Goal: Transaction & Acquisition: Purchase product/service

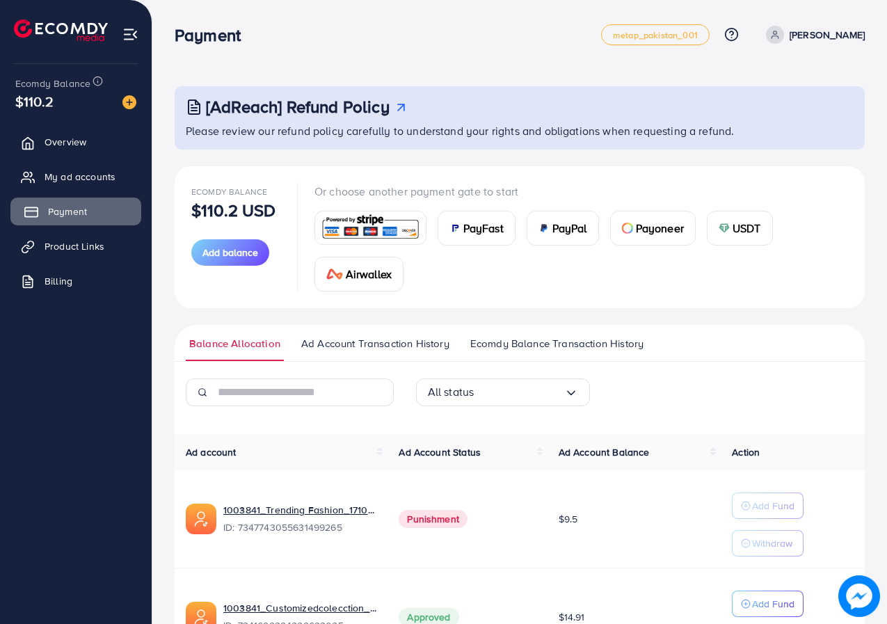
click at [72, 209] on span "Payment" at bounding box center [67, 211] width 39 height 14
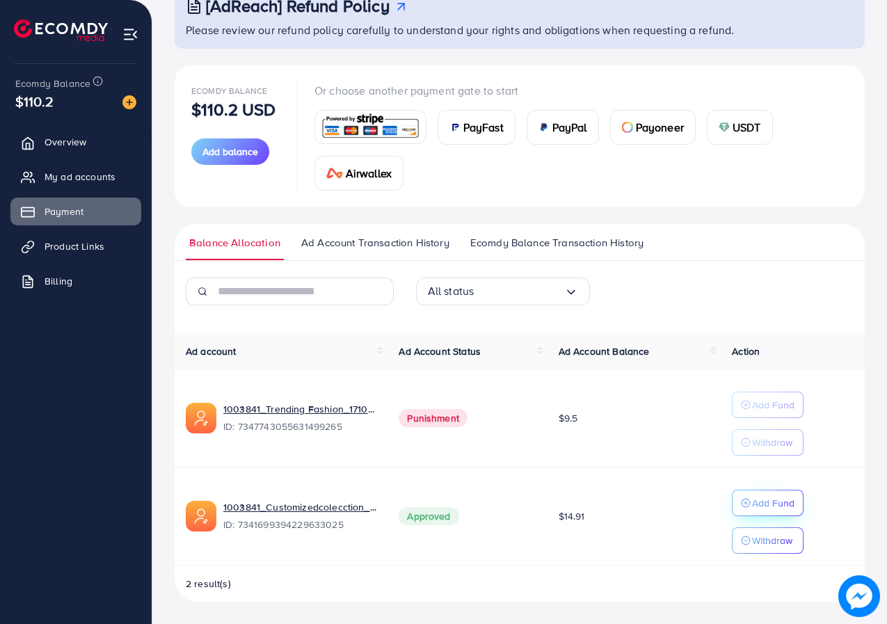
click at [761, 499] on p "Add Fund" at bounding box center [773, 502] width 42 height 17
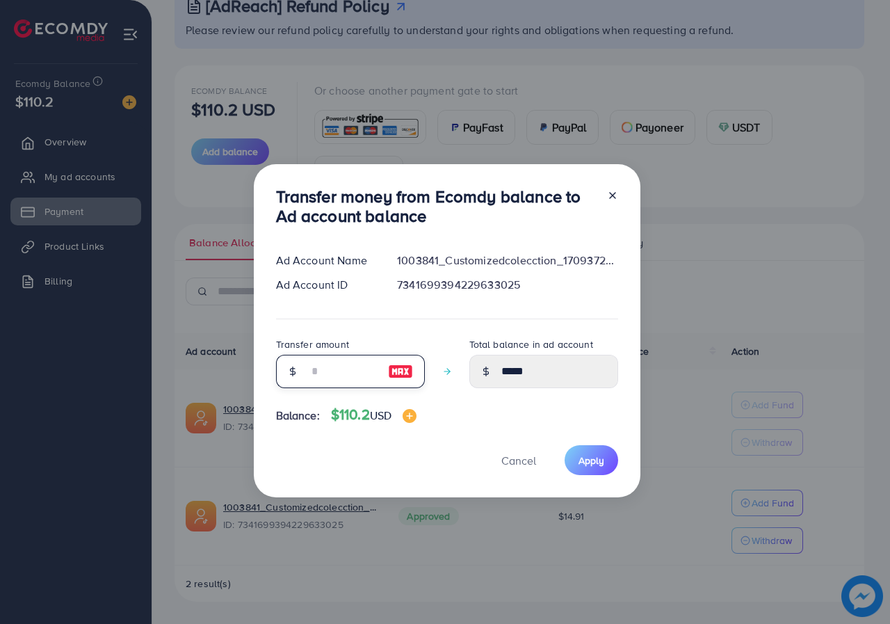
click at [341, 377] on input "number" at bounding box center [343, 371] width 70 height 33
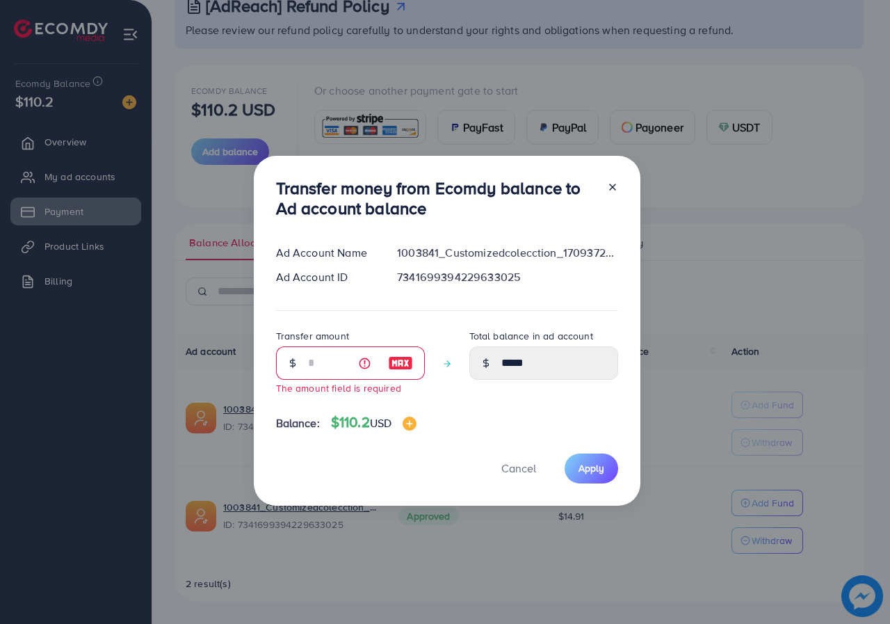
click at [419, 553] on div "Transfer money from Ecomdy balance to Ad account balance Ad Account Name 100384…" at bounding box center [445, 312] width 890 height 624
